Goal: Information Seeking & Learning: Check status

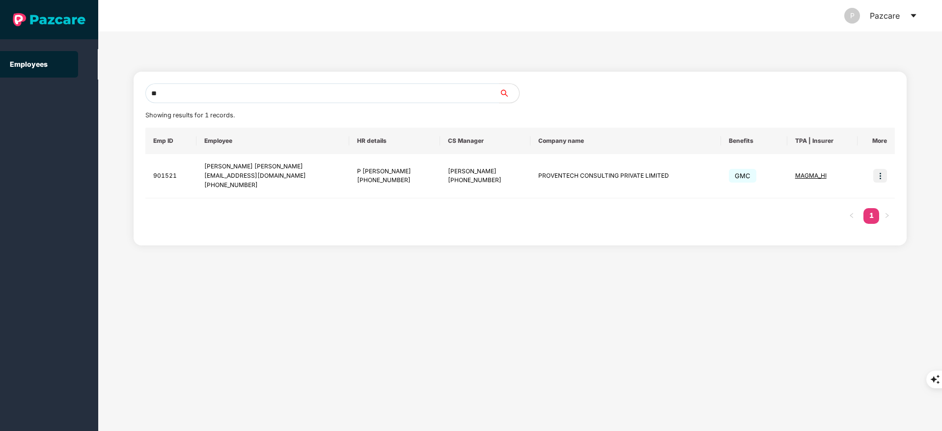
type input "*"
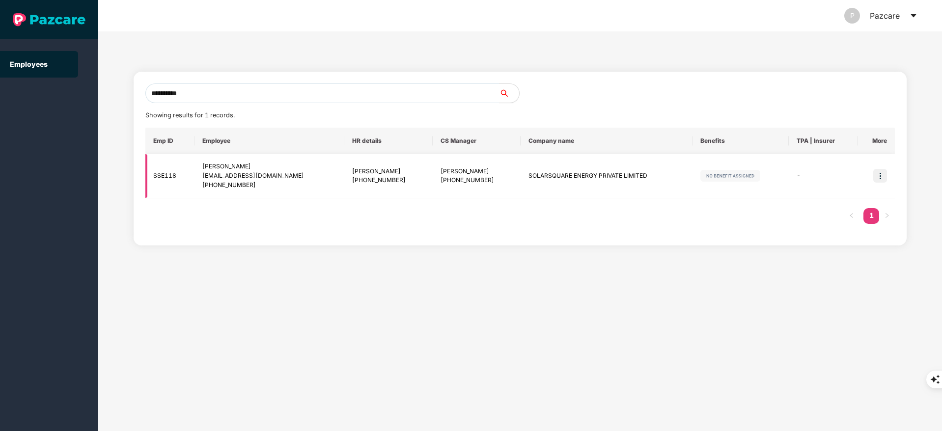
type input "**********"
click at [879, 177] on img at bounding box center [880, 176] width 14 height 14
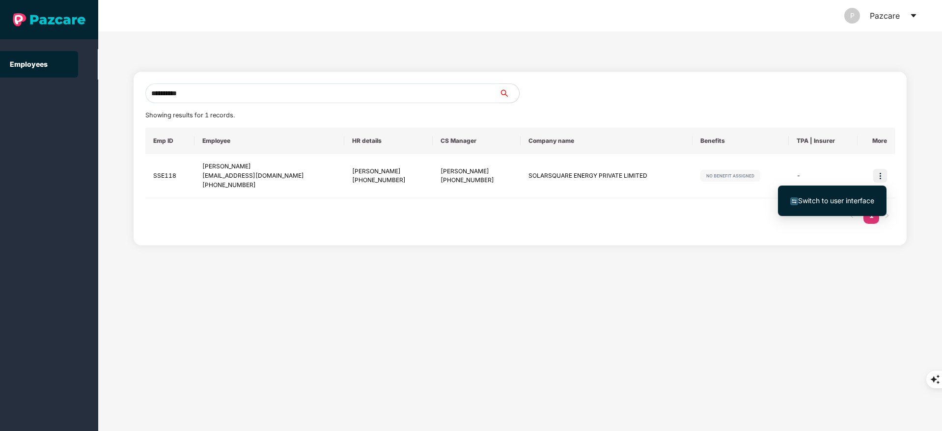
click at [851, 200] on span "Switch to user interface" at bounding box center [836, 200] width 76 height 8
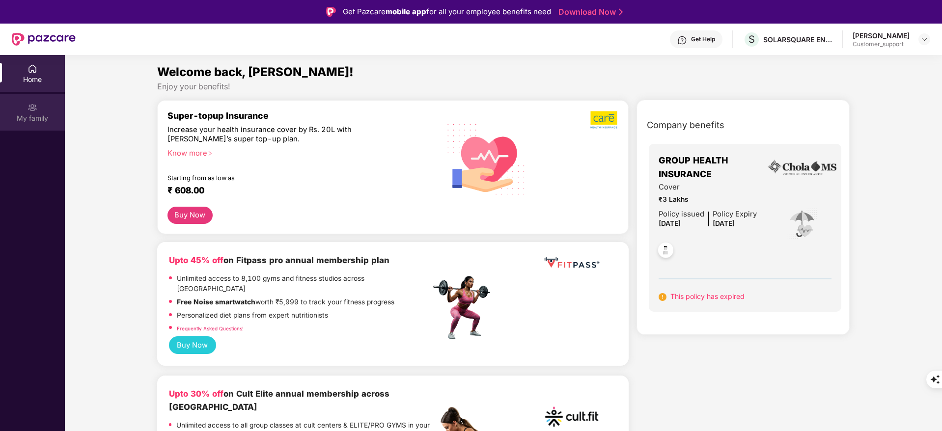
click at [29, 119] on div "My family" at bounding box center [32, 118] width 65 height 10
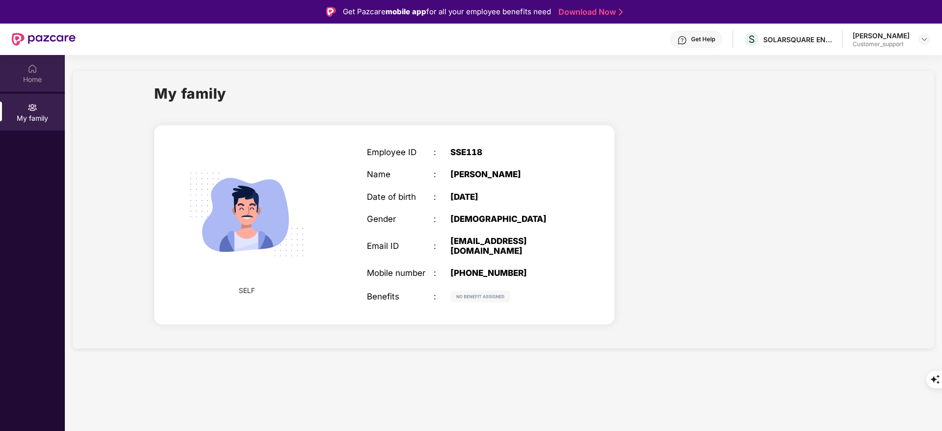
click at [30, 69] on img at bounding box center [32, 69] width 10 height 10
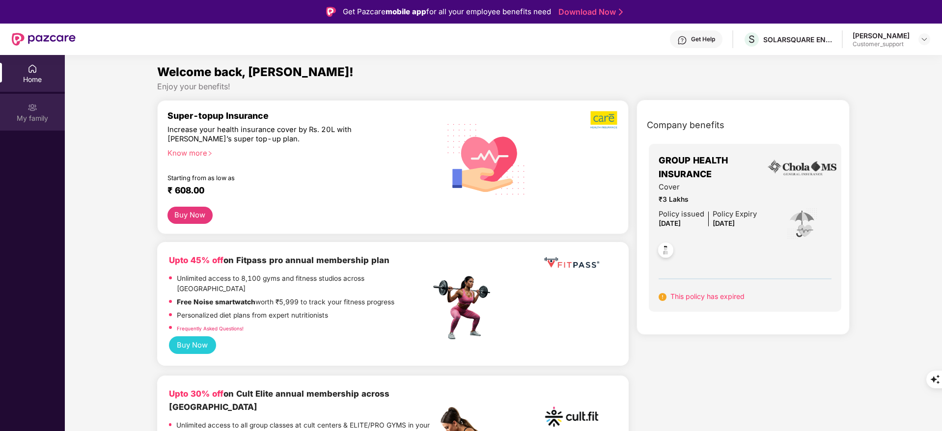
click at [48, 104] on div "My family" at bounding box center [32, 112] width 65 height 37
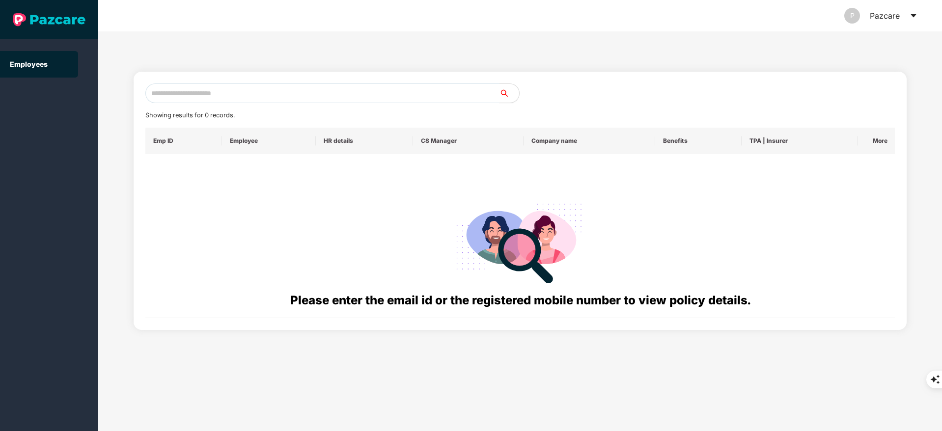
click at [228, 93] on input "text" at bounding box center [322, 93] width 354 height 20
paste input "**********"
type input "*"
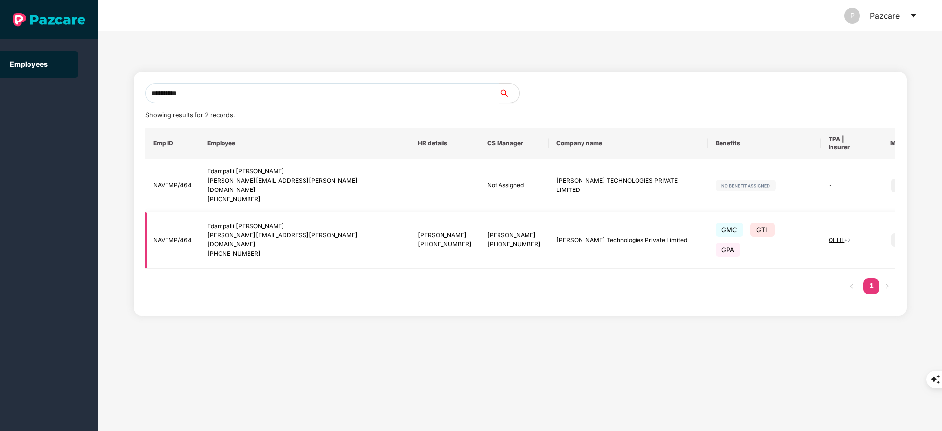
type input "**********"
click at [891, 233] on img at bounding box center [898, 240] width 14 height 14
click at [832, 243] on span "Switch to user interface" at bounding box center [836, 245] width 76 height 8
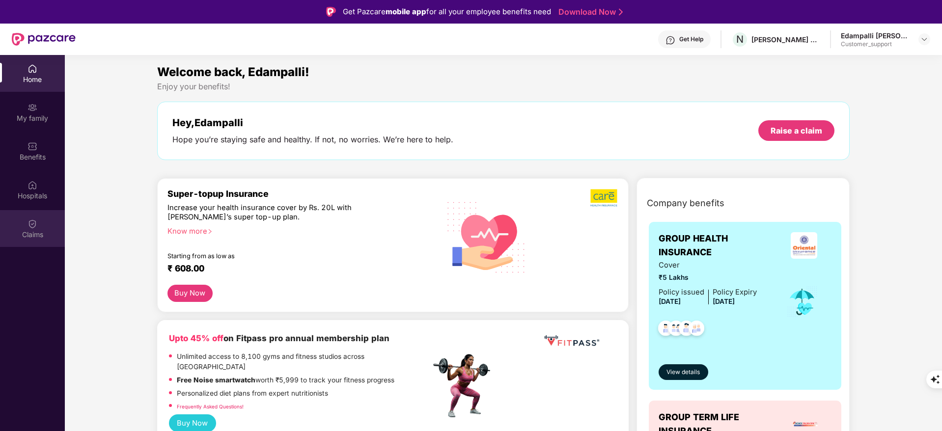
click at [2, 241] on div "Claims" at bounding box center [32, 228] width 65 height 37
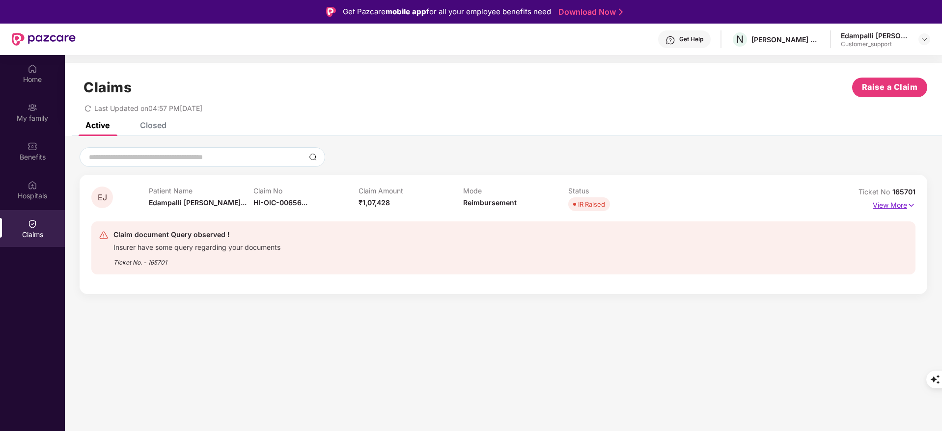
click at [897, 204] on p "View More" at bounding box center [894, 203] width 43 height 13
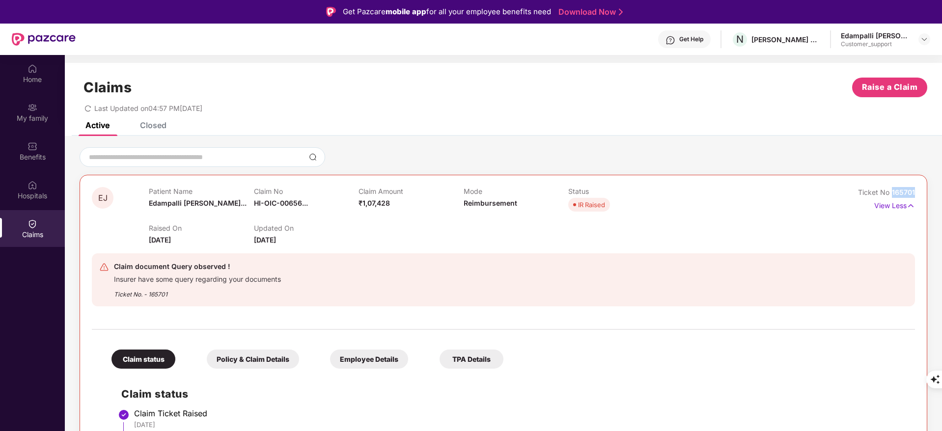
drag, startPoint x: 891, startPoint y: 191, endPoint x: 942, endPoint y: 191, distance: 51.1
click at [941, 191] on html "Get Pazcare mobile app for all your employee benefits need Download Now Get Hel…" at bounding box center [471, 215] width 942 height 431
copy span "165701"
